Goal: Information Seeking & Learning: Learn about a topic

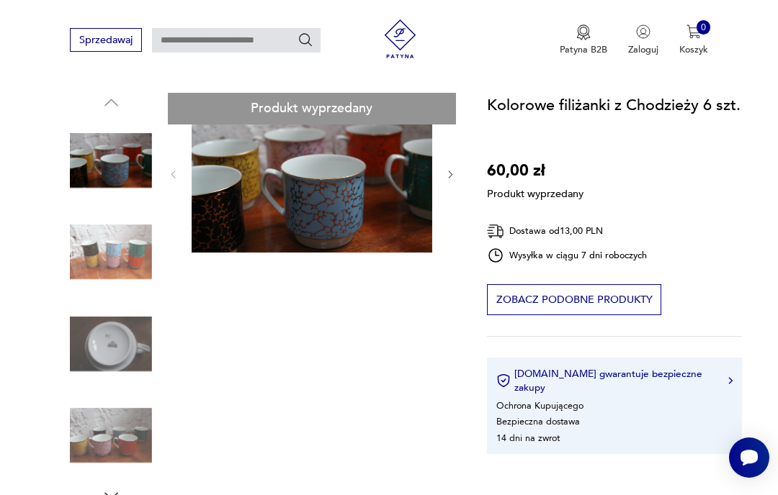
click at [375, 193] on div "Produkt wyprzedany Opis produktu Zestaw 6 porcelanowych filiżanek wyprodukowany…" at bounding box center [263, 492] width 386 height 799
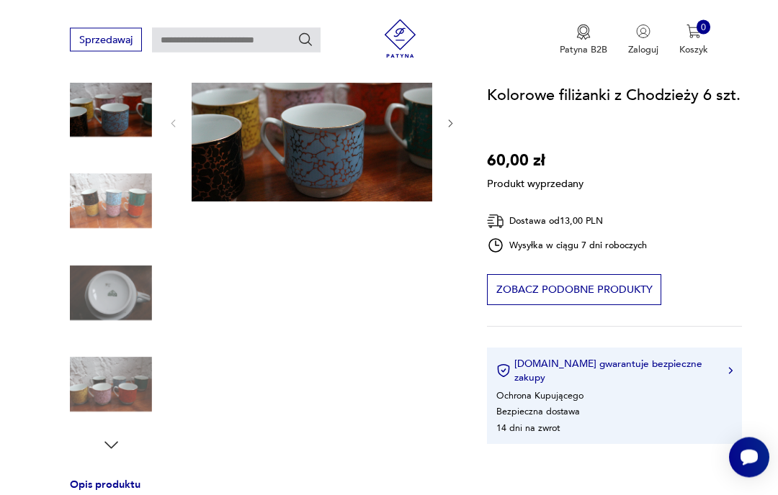
scroll to position [212, 0]
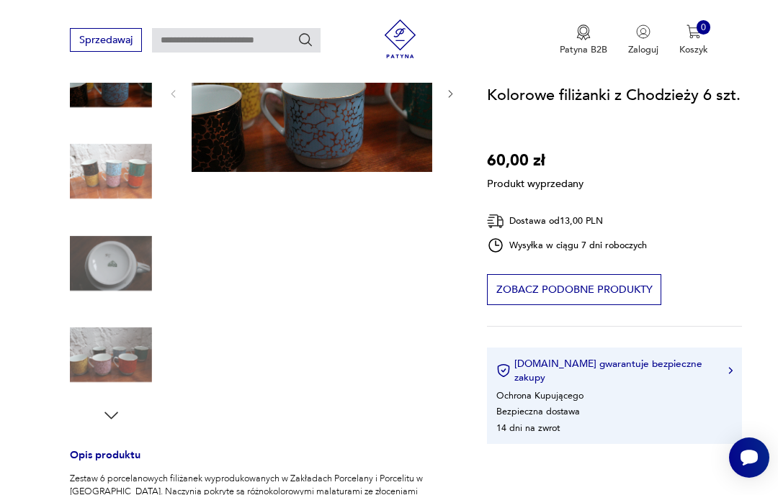
click at [116, 415] on div "Produkt wyprzedany Opis produktu Zestaw 6 porcelanowych filiżanek wyprodukowany…" at bounding box center [263, 411] width 386 height 799
click at [116, 409] on div "Produkt wyprzedany Opis produktu Zestaw 6 porcelanowych filiżanek wyprodukowany…" at bounding box center [263, 411] width 386 height 799
click at [114, 416] on div "Produkt wyprzedany Opis produktu Zestaw 6 porcelanowych filiżanek wyprodukowany…" at bounding box center [263, 411] width 386 height 799
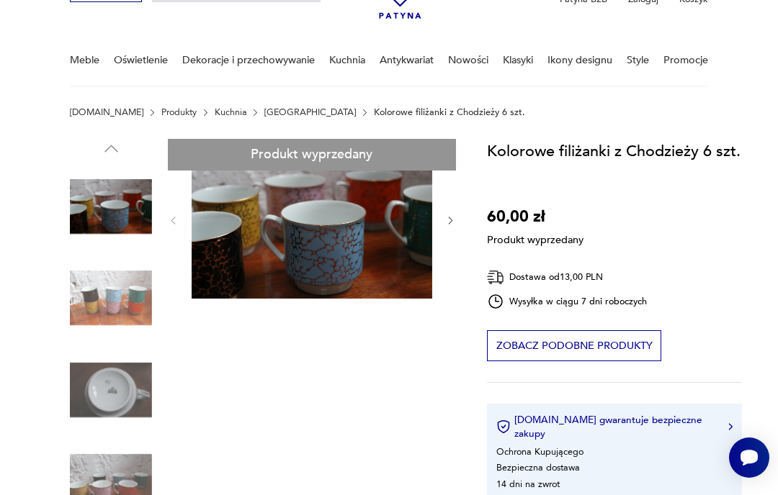
scroll to position [74, 0]
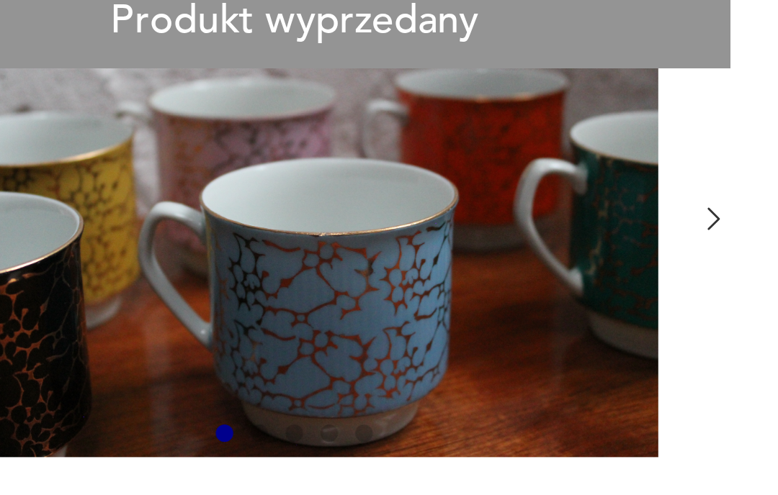
click at [234, 120] on div "Produkt wyprzedany Opis produktu Zestaw 6 porcelanowych filiżanek wyprodukowany…" at bounding box center [245, 394] width 351 height 549
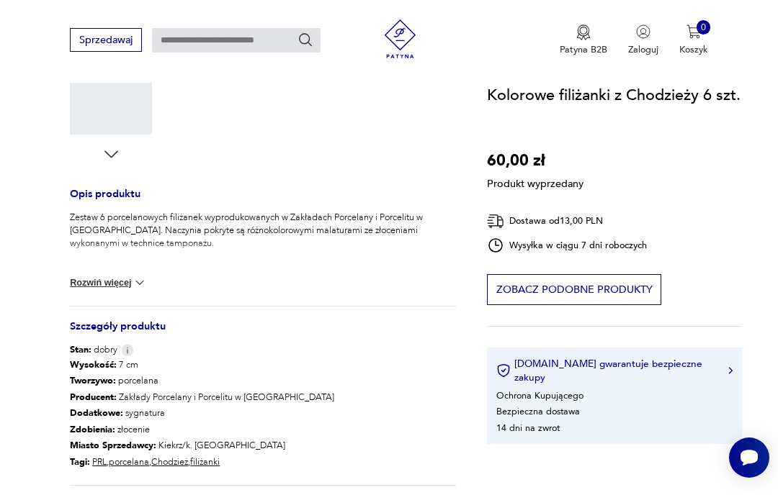
scroll to position [0, 0]
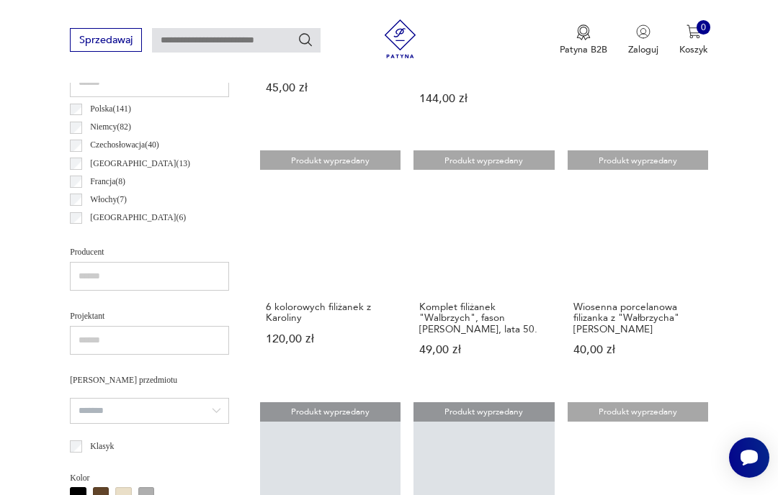
scroll to position [708, 0]
